Goal: Task Accomplishment & Management: Use online tool/utility

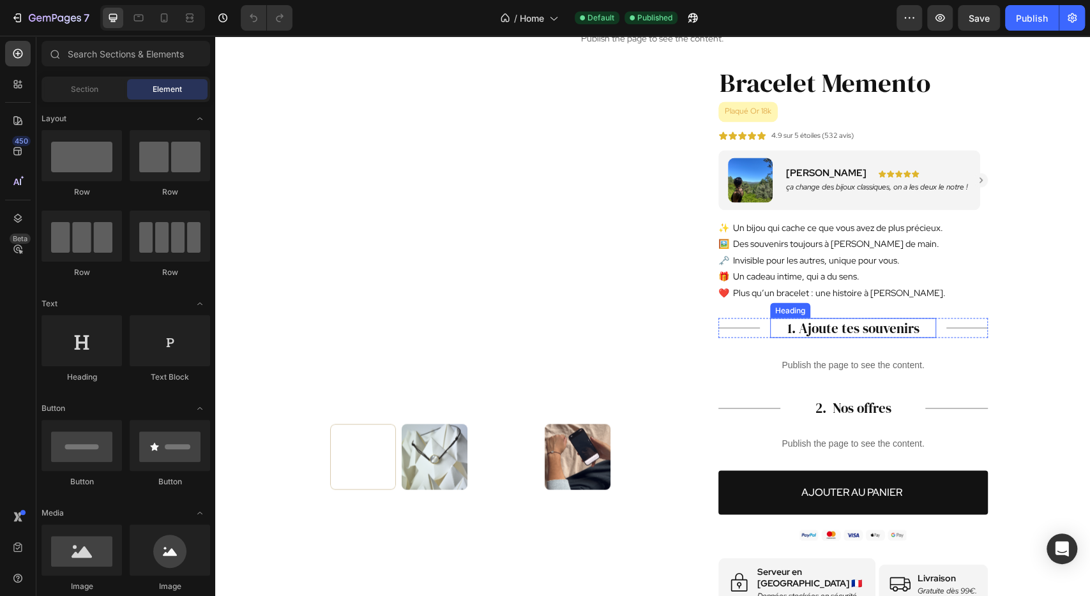
scroll to position [1315, 0]
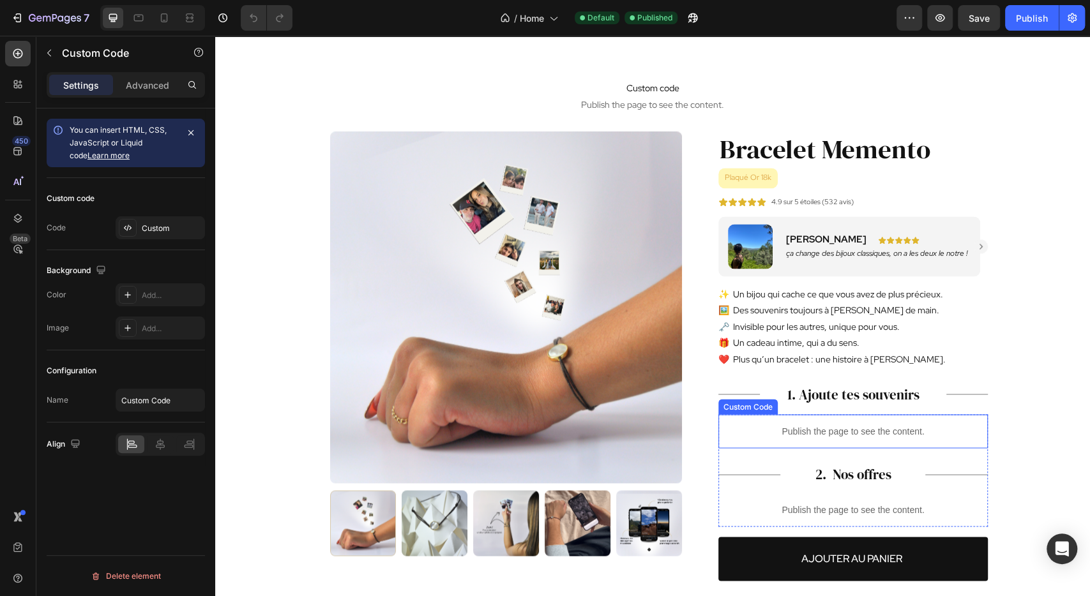
click at [828, 437] on p "Publish the page to see the content." at bounding box center [852, 431] width 269 height 13
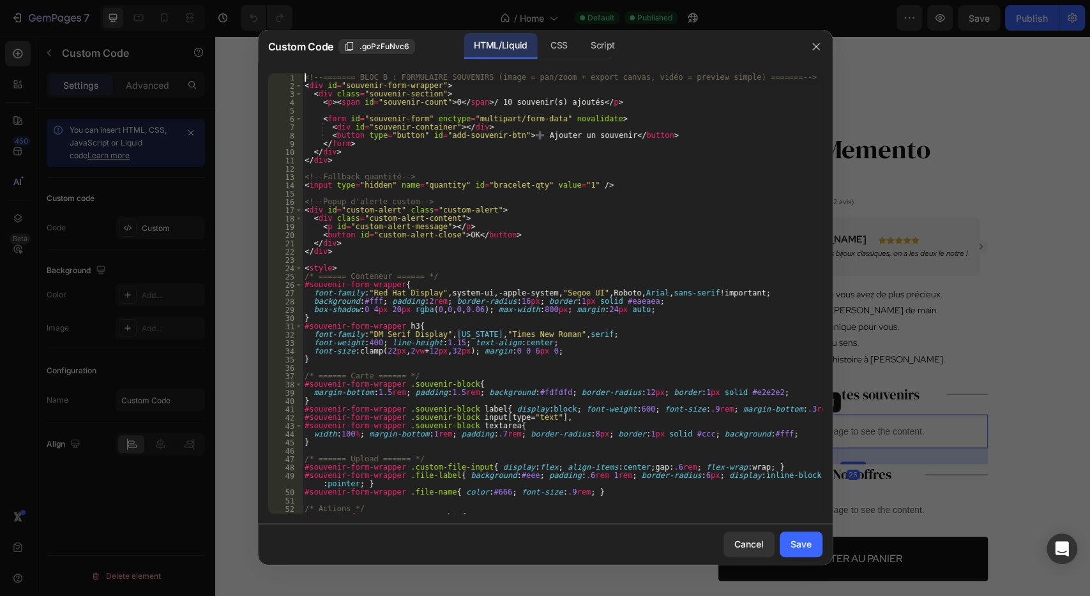
click at [624, 247] on div "<!-- ======= BLOC B : FORMULAIRE SOUVENIRS (image = pan/zoom + export canvas, v…" at bounding box center [562, 301] width 520 height 457
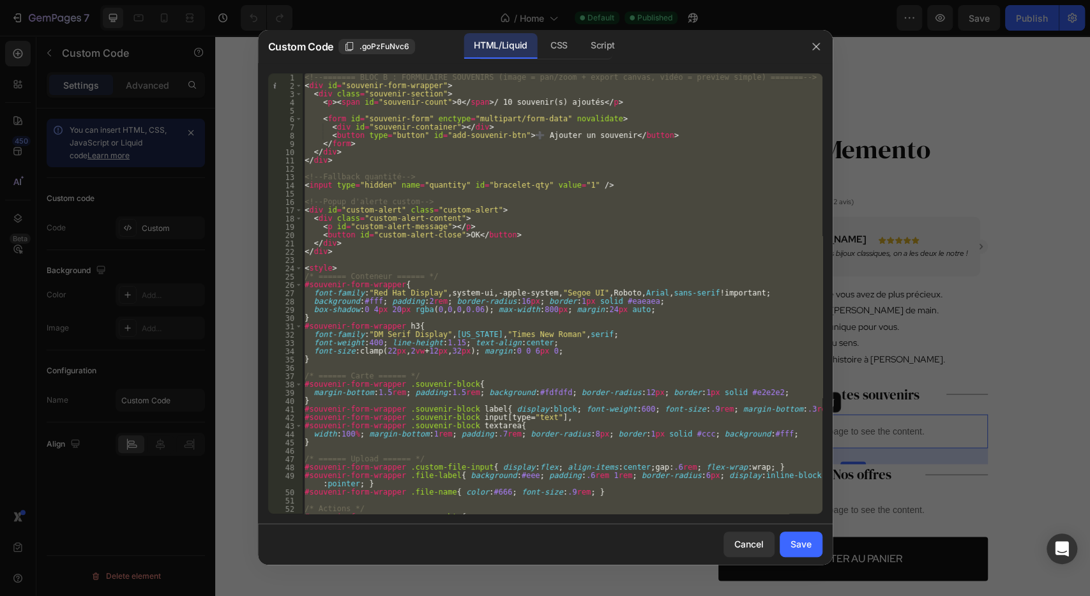
click at [620, 252] on div "<!-- ======= BLOC B : FORMULAIRE SOUVENIRS (image = pan/zoom + export canvas, v…" at bounding box center [562, 293] width 520 height 441
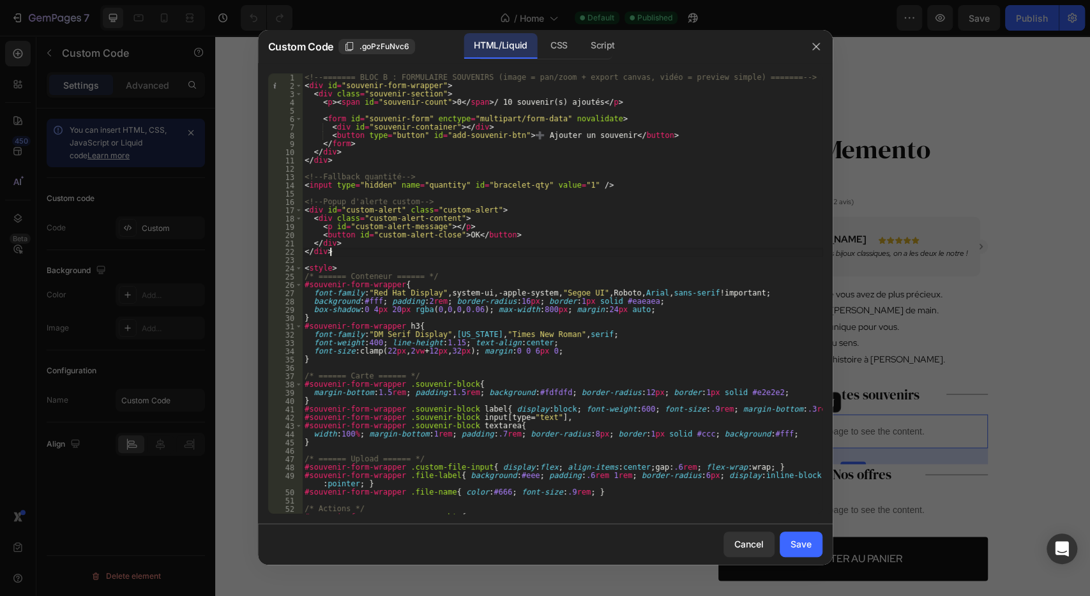
type textarea "</div>"
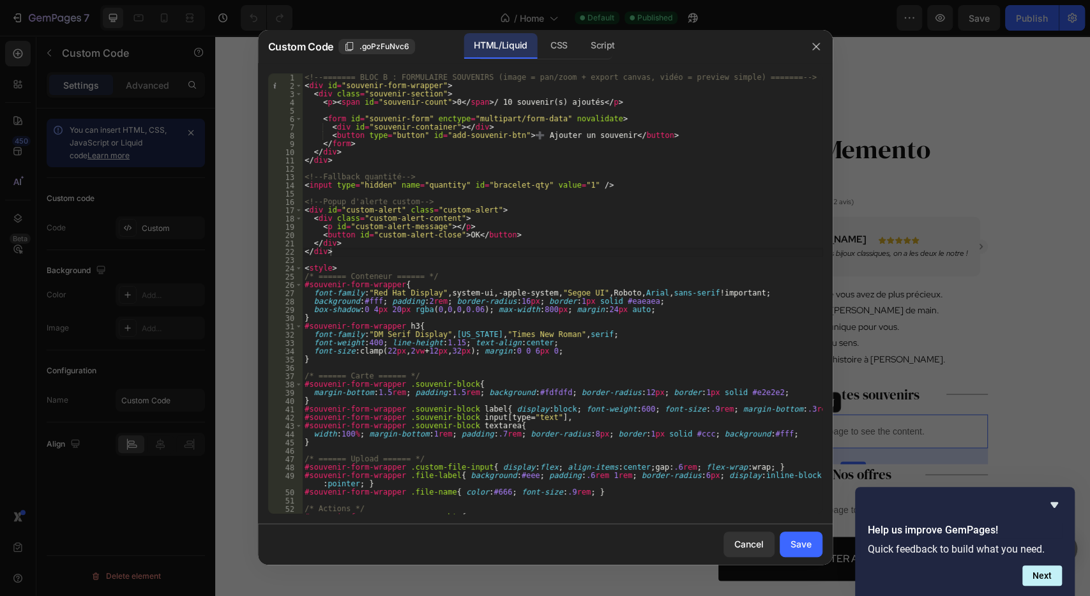
click at [654, 192] on div "<!-- ======= BLOC B : FORMULAIRE SOUVENIRS (image = pan/zoom + export canvas, v…" at bounding box center [562, 301] width 520 height 457
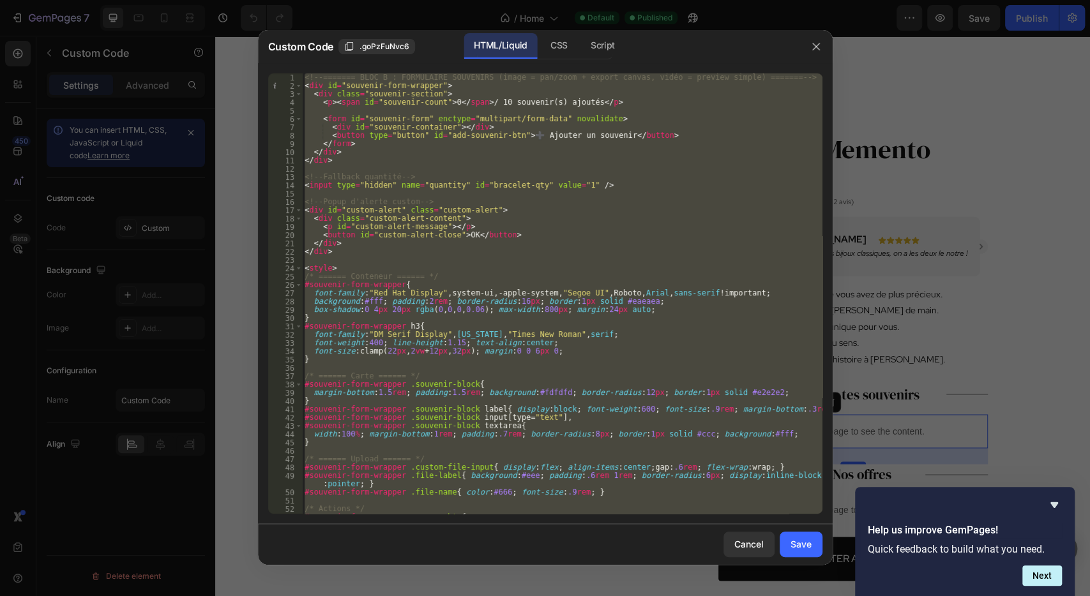
click at [646, 186] on div "<!-- ======= BLOC B : FORMULAIRE SOUVENIRS (image = pan/zoom + export canvas, v…" at bounding box center [562, 293] width 520 height 441
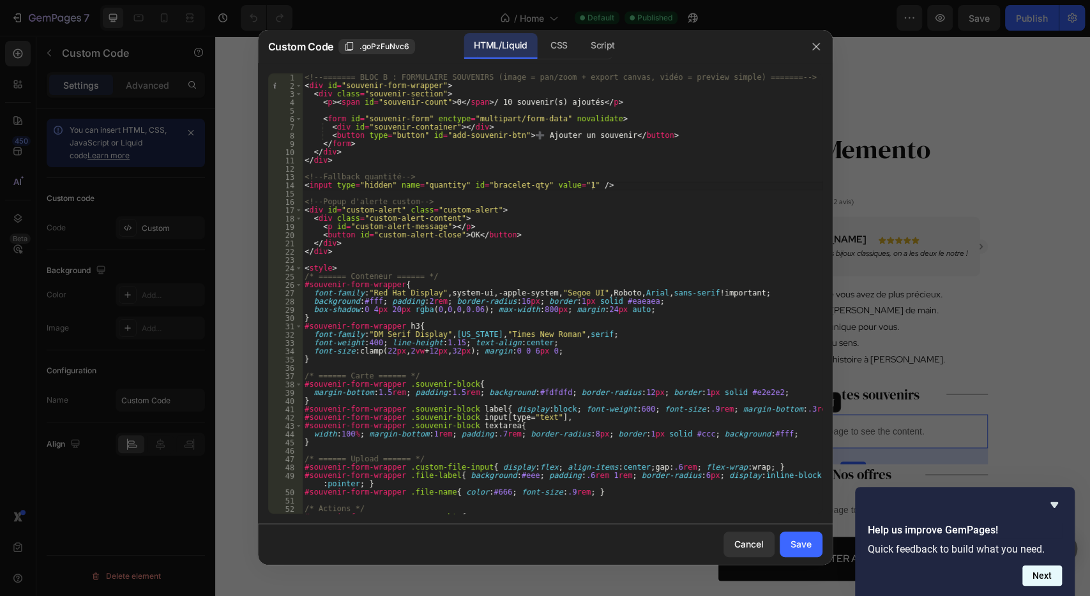
click at [1036, 578] on button "Next" at bounding box center [1042, 576] width 40 height 20
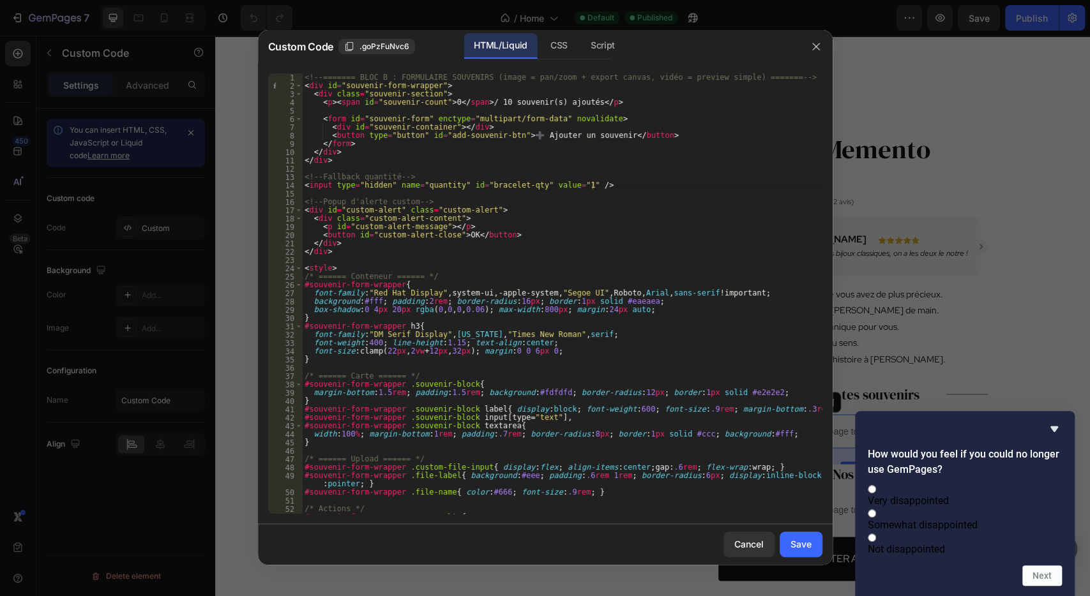
drag, startPoint x: 1053, startPoint y: 416, endPoint x: 940, endPoint y: 400, distance: 114.0
click at [1053, 426] on icon "Hide survey" at bounding box center [1054, 429] width 8 height 6
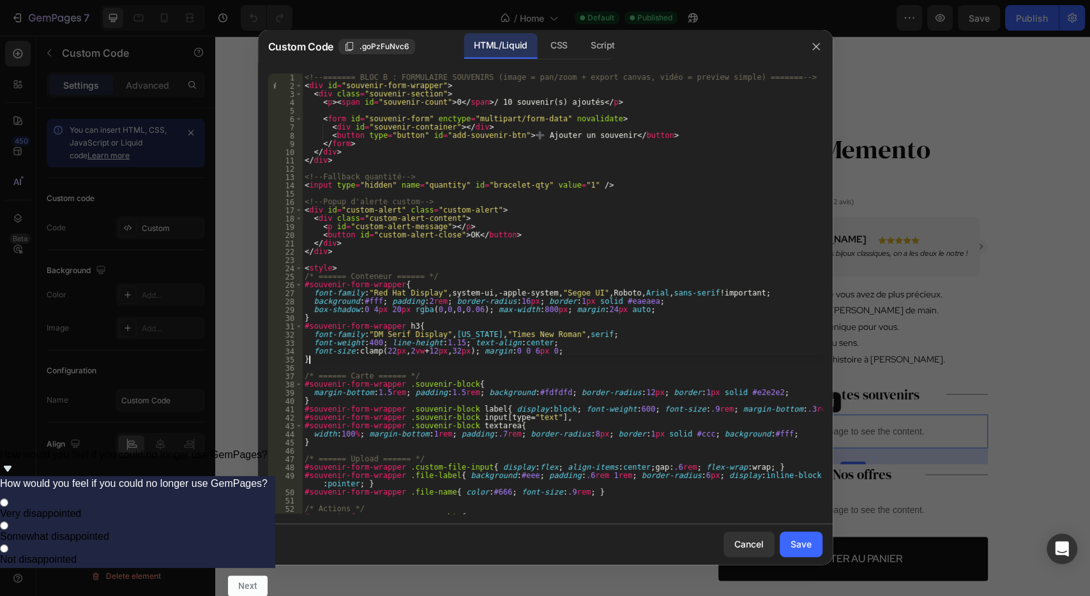
click at [769, 356] on div "<!-- ======= BLOC B : FORMULAIRE SOUVENIRS (image = pan/zoom + export canvas, v…" at bounding box center [562, 301] width 520 height 457
type textarea "</script>"
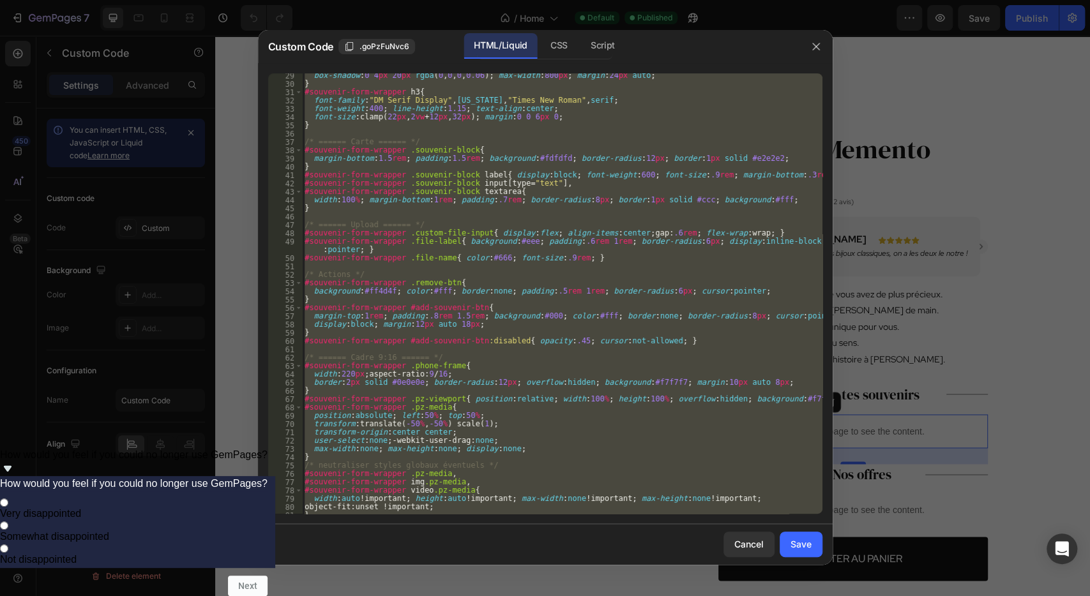
scroll to position [234, 0]
click at [499, 349] on div "box-shadow : 0 4 px 20 px rgba ( 0 , 0 , 0 , 0.06 ) ; max-width : 800 px ; marg…" at bounding box center [562, 293] width 520 height 441
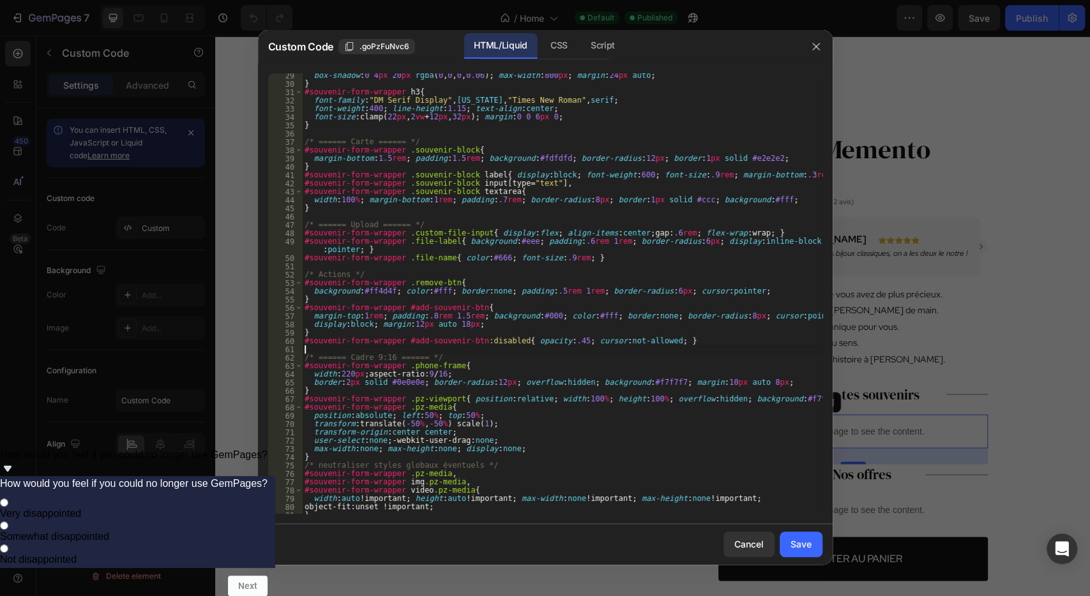
click at [508, 330] on div "box-shadow : 0 4 px 20 px rgba ( 0 , 0 , 0 , 0.06 ) ; max-width : 800 px ; marg…" at bounding box center [562, 300] width 520 height 457
type textarea "}"
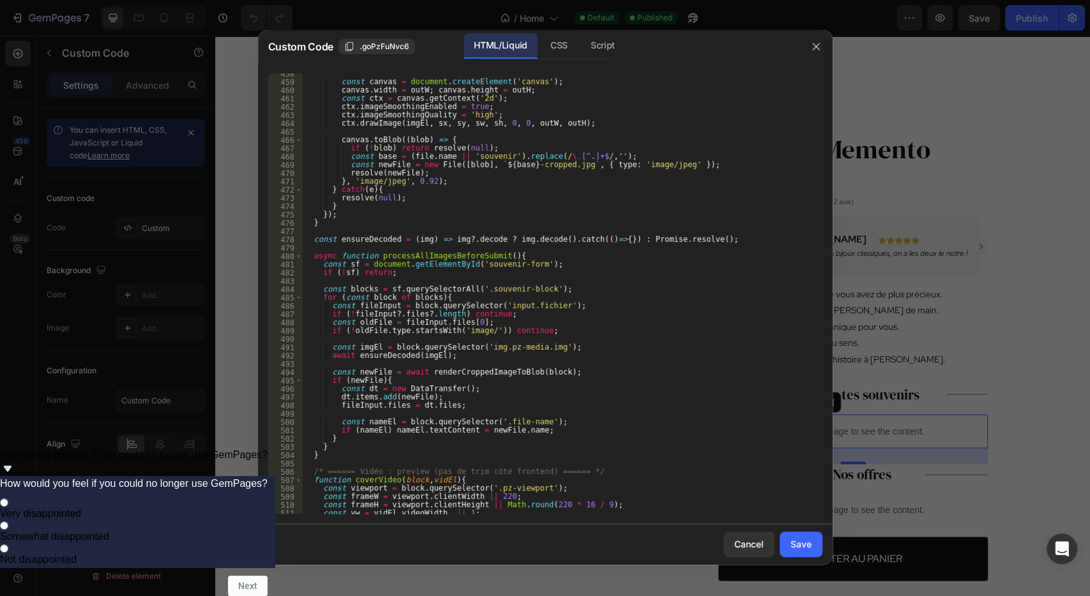
scroll to position [3854, 0]
click at [813, 40] on button "button" at bounding box center [816, 46] width 20 height 20
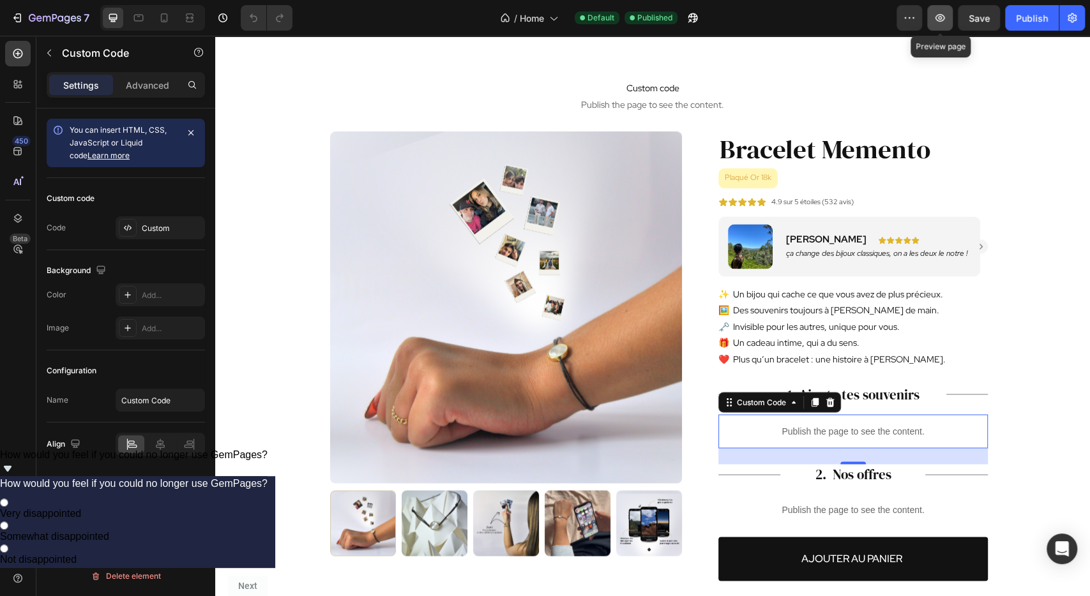
click at [939, 13] on icon "button" at bounding box center [939, 17] width 13 height 13
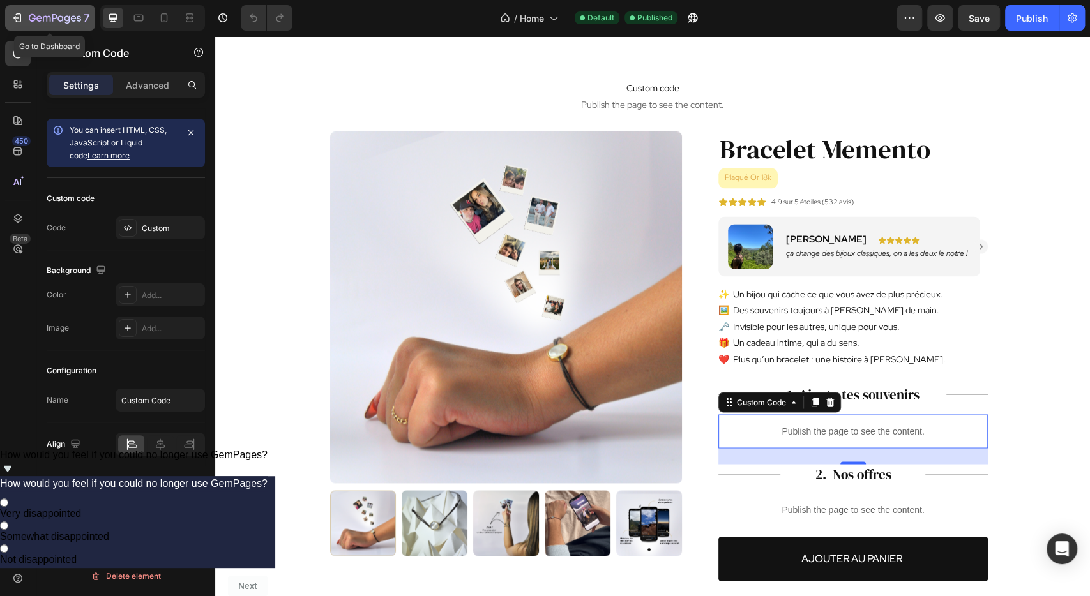
click at [27, 11] on div "7" at bounding box center [50, 17] width 79 height 15
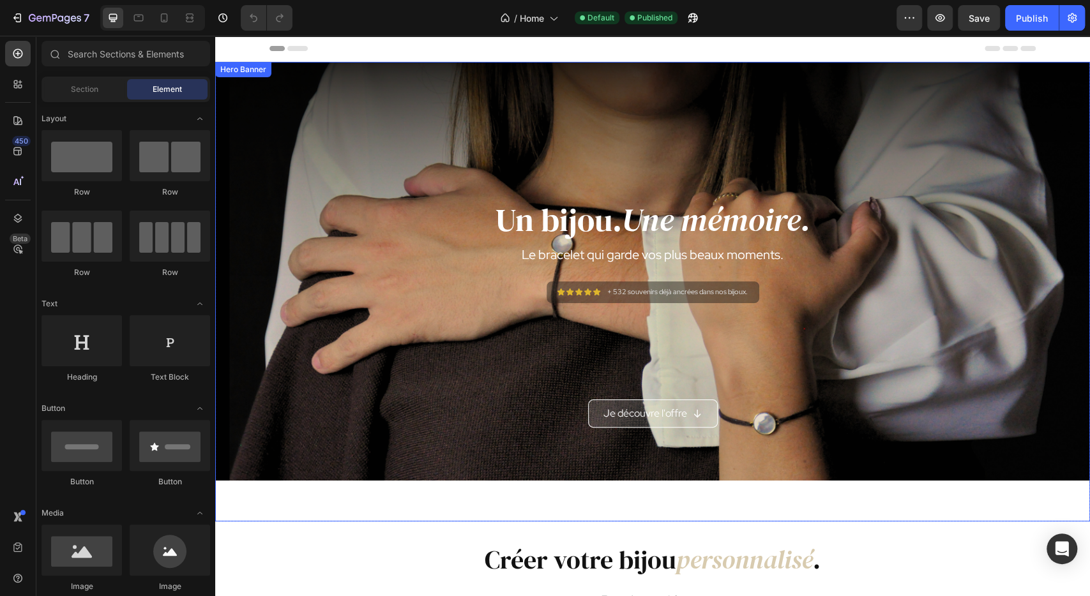
click at [1044, 134] on div "Overlay" at bounding box center [652, 271] width 875 height 419
